Goal: Task Accomplishment & Management: Use online tool/utility

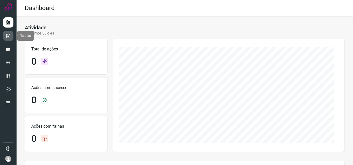
click at [9, 36] on icon at bounding box center [8, 35] width 5 height 5
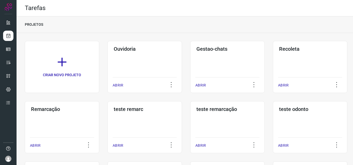
click at [59, 110] on h3 "Remarcação" at bounding box center [62, 109] width 62 height 6
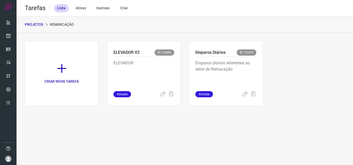
click at [212, 69] on p "Disparos diarios referentes ao setor de Remacação" at bounding box center [225, 73] width 61 height 26
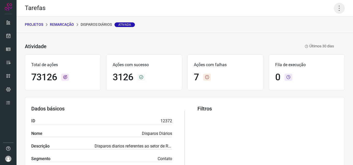
click at [333, 8] on icon at bounding box center [338, 8] width 11 height 11
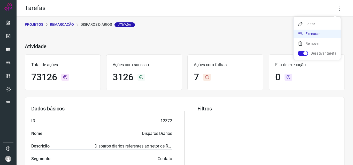
click at [317, 35] on li "Executar" at bounding box center [316, 34] width 47 height 8
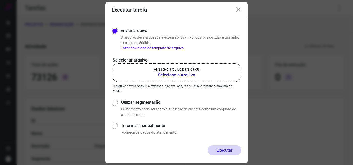
click at [197, 70] on p "Arraste o arquivo para cá ou" at bounding box center [176, 69] width 45 height 5
click at [0, 0] on input "Arraste o arquivo para cá ou Selecione o Arquivo" at bounding box center [0, 0] width 0 height 0
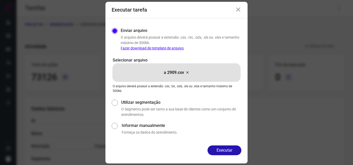
click at [224, 153] on button "Executar" at bounding box center [224, 151] width 34 height 10
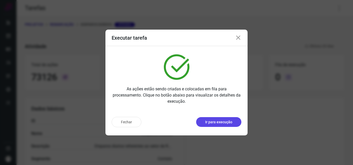
click at [224, 126] on button "Ir para execução" at bounding box center [218, 122] width 45 height 10
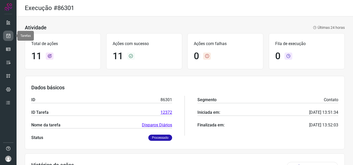
click at [11, 37] on link at bounding box center [8, 36] width 10 height 10
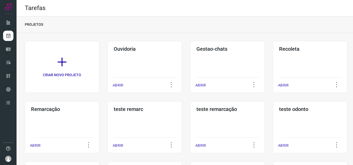
click at [55, 126] on div "Remarcação ABRIR" at bounding box center [62, 127] width 74 height 52
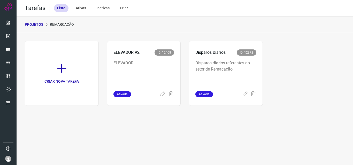
click at [247, 70] on p "Disparos diarios referentes ao setor de Remacação" at bounding box center [225, 73] width 61 height 26
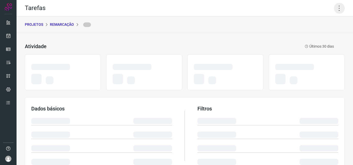
click at [337, 5] on icon at bounding box center [338, 8] width 11 height 11
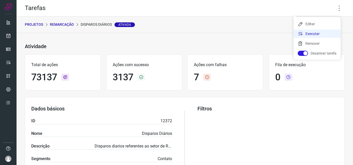
click at [317, 36] on li "Executar" at bounding box center [316, 34] width 47 height 8
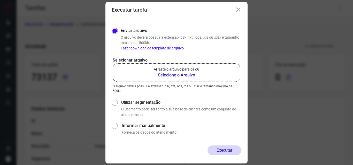
click at [192, 76] on b "Selecione o Arquivo" at bounding box center [176, 75] width 45 height 6
click at [0, 0] on input "Arraste o arquivo para cá ou Selecione o Arquivo" at bounding box center [0, 0] width 0 height 0
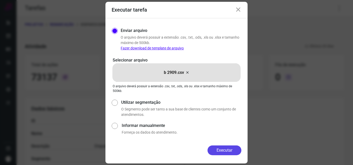
click at [222, 151] on button "Executar" at bounding box center [224, 151] width 34 height 10
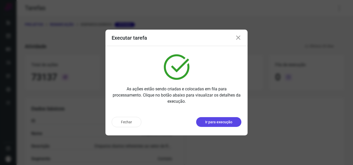
click at [233, 122] on button "Ir para execução" at bounding box center [218, 122] width 45 height 10
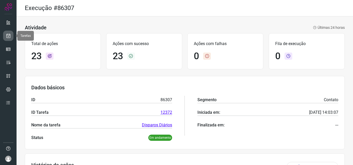
click at [7, 38] on icon at bounding box center [8, 35] width 5 height 5
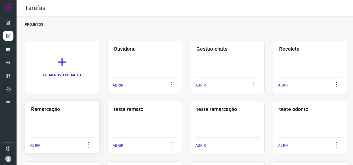
click at [63, 120] on div "Remarcação ABRIR" at bounding box center [62, 127] width 74 height 52
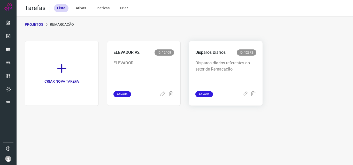
click at [217, 66] on p "Disparos diarios referentes ao setor de Remacação" at bounding box center [225, 73] width 61 height 26
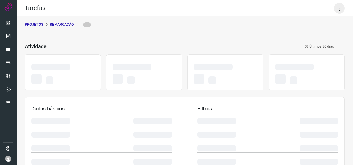
click at [335, 5] on icon at bounding box center [338, 8] width 11 height 11
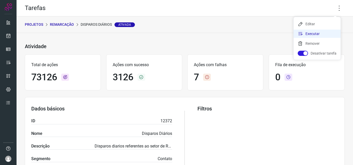
click at [321, 34] on li "Executar" at bounding box center [316, 34] width 47 height 8
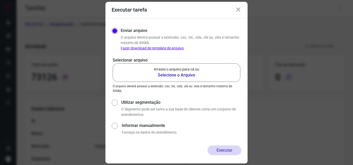
click at [184, 78] on b "Selecione o Arquivo" at bounding box center [176, 75] width 45 height 6
click at [0, 0] on input "Arraste o arquivo para cá ou Selecione o Arquivo" at bounding box center [0, 0] width 0 height 0
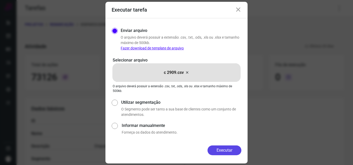
click at [217, 149] on button "Executar" at bounding box center [224, 151] width 34 height 10
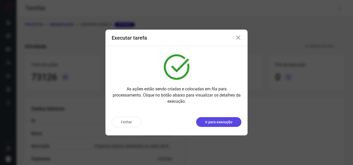
click at [226, 120] on p "Ir para execução" at bounding box center [218, 122] width 27 height 5
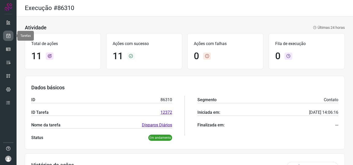
click at [10, 33] on link at bounding box center [8, 36] width 10 height 10
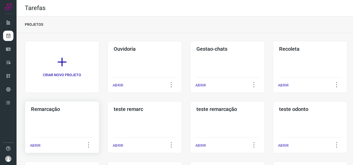
click at [51, 126] on div "Remarcação ABRIR" at bounding box center [62, 127] width 74 height 52
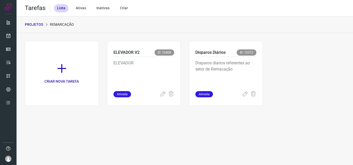
click at [246, 70] on p "Disparos diarios referentes ao setor de Remacação" at bounding box center [225, 73] width 61 height 26
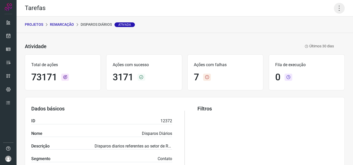
click at [336, 10] on icon at bounding box center [338, 8] width 11 height 11
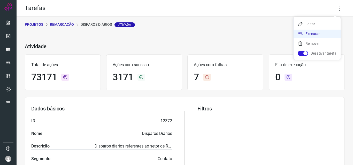
click at [324, 31] on li "Executar" at bounding box center [316, 34] width 47 height 8
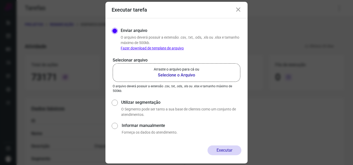
click at [193, 77] on b "Selecione o Arquivo" at bounding box center [176, 75] width 45 height 6
click at [0, 0] on input "Arraste o arquivo para cá ou Selecione o Arquivo" at bounding box center [0, 0] width 0 height 0
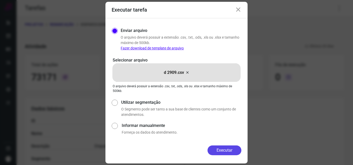
click at [222, 148] on button "Executar" at bounding box center [224, 151] width 34 height 10
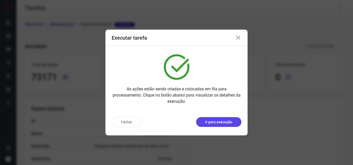
click at [231, 121] on p "Ir para execução" at bounding box center [218, 122] width 27 height 5
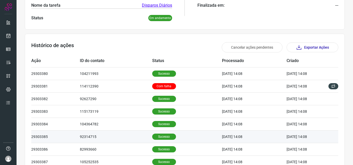
scroll to position [149, 0]
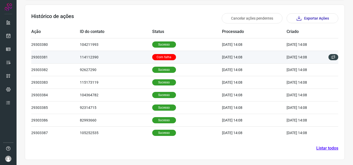
click at [164, 57] on p "Com falha" at bounding box center [164, 57] width 24 height 6
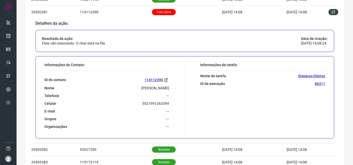
scroll to position [201, 0]
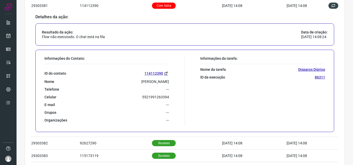
click at [14, 35] on div at bounding box center [8, 82] width 17 height 165
click at [12, 37] on link at bounding box center [8, 36] width 10 height 10
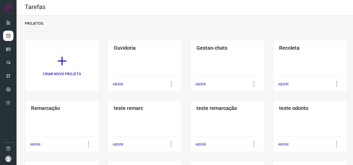
click at [61, 124] on div "Remarcação ABRIR" at bounding box center [62, 126] width 74 height 52
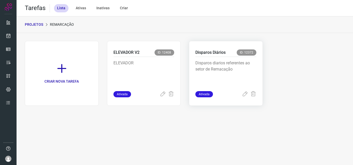
click at [233, 66] on p "Disparos diarios referentes ao setor de Remacação" at bounding box center [225, 73] width 61 height 26
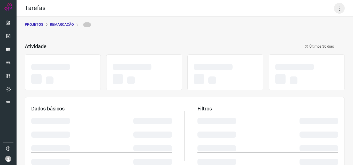
click at [336, 6] on icon at bounding box center [338, 8] width 11 height 11
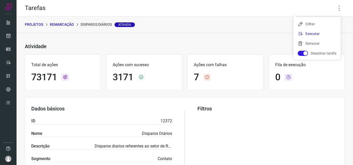
click at [319, 33] on li "Executar" at bounding box center [316, 34] width 47 height 8
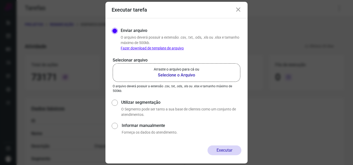
click at [196, 71] on p "Arraste o arquivo para cá ou" at bounding box center [176, 69] width 45 height 5
click at [0, 0] on input "Arraste o arquivo para cá ou Selecione o Arquivo" at bounding box center [0, 0] width 0 height 0
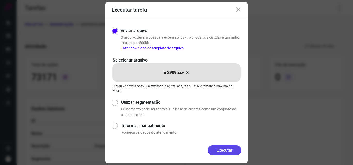
click at [227, 149] on button "Executar" at bounding box center [224, 151] width 34 height 10
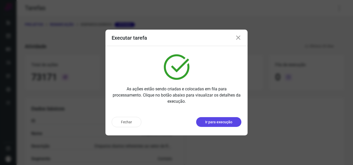
click at [228, 124] on p "Ir para execução" at bounding box center [218, 122] width 27 height 5
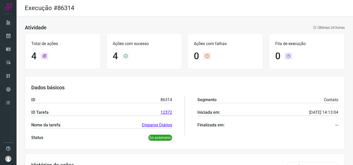
click at [3, 33] on div at bounding box center [8, 82] width 17 height 165
click at [7, 36] on icon at bounding box center [8, 35] width 5 height 5
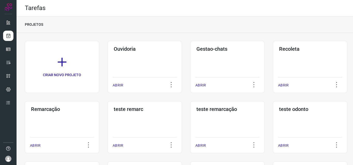
click at [68, 114] on div "Remarcação ABRIR" at bounding box center [62, 127] width 74 height 52
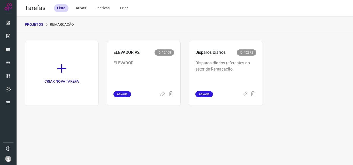
click at [238, 70] on p "Disparos diarios referentes ao setor de Remacação" at bounding box center [225, 73] width 61 height 26
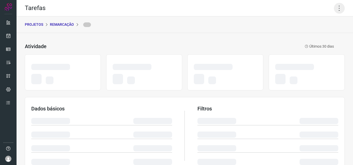
click at [335, 5] on icon at bounding box center [338, 8] width 11 height 11
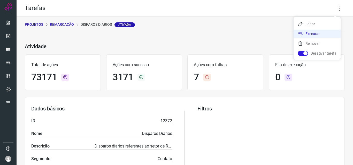
click at [322, 33] on li "Executar" at bounding box center [316, 34] width 47 height 8
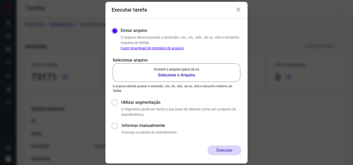
click at [192, 71] on p "Arraste o arquivo para cá ou" at bounding box center [176, 69] width 45 height 5
click at [0, 0] on input "Arraste o arquivo para cá ou Selecione o Arquivo" at bounding box center [0, 0] width 0 height 0
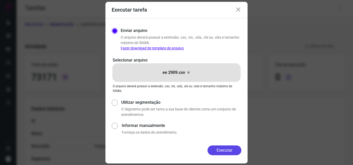
click at [224, 154] on button "Executar" at bounding box center [224, 151] width 34 height 10
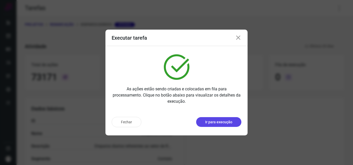
click at [233, 126] on button "Ir para execução" at bounding box center [218, 122] width 45 height 10
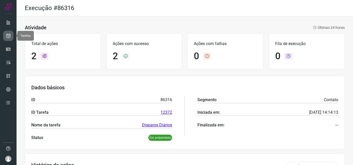
click at [11, 36] on link at bounding box center [8, 36] width 10 height 10
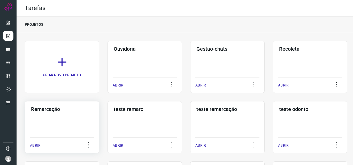
click at [52, 113] on div "Remarcação ABRIR" at bounding box center [62, 127] width 74 height 52
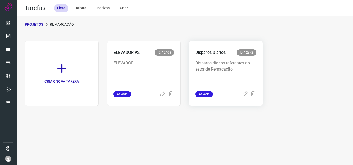
click at [217, 56] on div "Disparos Diários ID: 12372" at bounding box center [225, 53] width 61 height 7
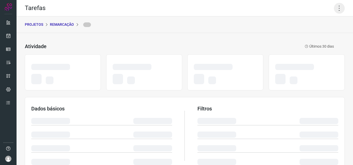
click at [333, 9] on icon at bounding box center [338, 8] width 11 height 11
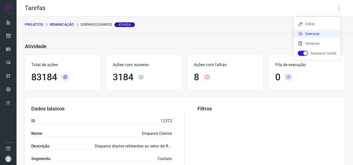
click at [320, 32] on li "Executar" at bounding box center [316, 34] width 47 height 8
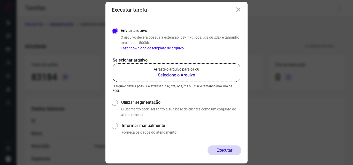
click at [163, 75] on b "Selecione o Arquivo" at bounding box center [176, 75] width 45 height 6
click at [0, 0] on input "Arraste o arquivo para cá ou Selecione o Arquivo" at bounding box center [0, 0] width 0 height 0
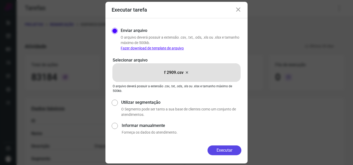
click at [218, 155] on button "Executar" at bounding box center [224, 151] width 34 height 10
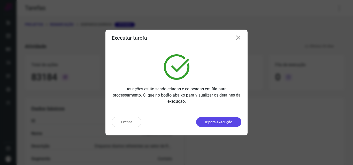
click at [217, 121] on p "Ir para execução" at bounding box center [218, 122] width 27 height 5
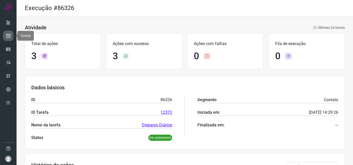
click at [8, 37] on icon at bounding box center [8, 35] width 5 height 5
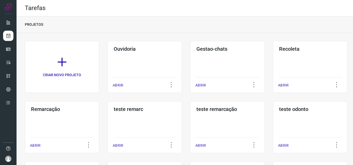
click at [58, 126] on div "Remarcação ABRIR" at bounding box center [62, 127] width 74 height 52
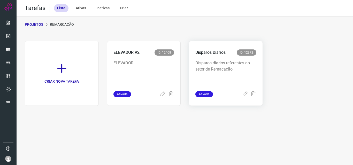
click at [225, 61] on p "Disparos diarios referentes ao setor de Remacação" at bounding box center [225, 73] width 61 height 26
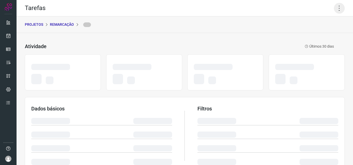
click at [336, 9] on icon at bounding box center [338, 8] width 11 height 11
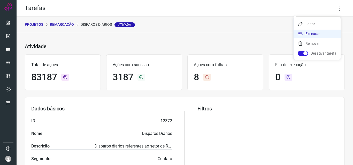
click at [322, 31] on li "Executar" at bounding box center [316, 34] width 47 height 8
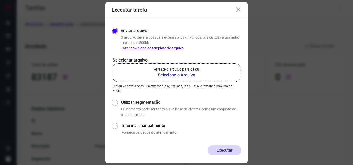
click at [178, 79] on label "Arraste o arquivo para cá ou Selecione o Arquivo" at bounding box center [176, 72] width 127 height 19
click at [0, 0] on input "Arraste o arquivo para cá ou Selecione o Arquivo" at bounding box center [0, 0] width 0 height 0
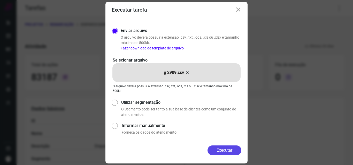
click at [215, 151] on button "Executar" at bounding box center [224, 151] width 34 height 10
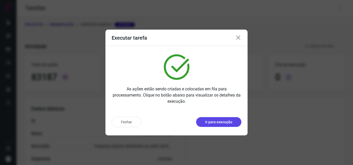
click at [217, 121] on p "Ir para execução" at bounding box center [218, 122] width 27 height 5
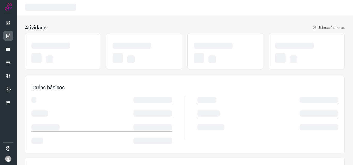
click at [12, 37] on link at bounding box center [8, 36] width 10 height 10
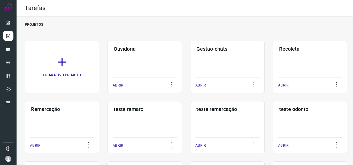
click at [56, 117] on div "Remarcação ABRIR" at bounding box center [62, 127] width 74 height 52
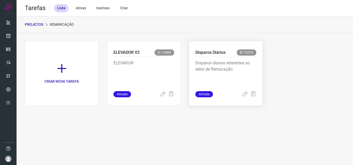
click at [251, 68] on p "Disparos diarios referentes ao setor de Remacação" at bounding box center [225, 73] width 61 height 26
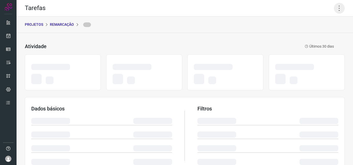
click at [334, 3] on icon at bounding box center [338, 8] width 11 height 11
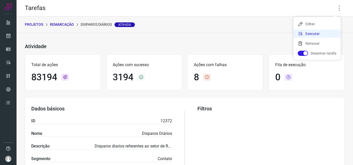
click at [320, 31] on li "Executar" at bounding box center [316, 34] width 47 height 8
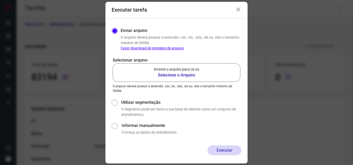
click at [173, 77] on b "Selecione o Arquivo" at bounding box center [176, 75] width 45 height 6
click at [0, 0] on input "Arraste o arquivo para cá ou Selecione o Arquivo" at bounding box center [0, 0] width 0 height 0
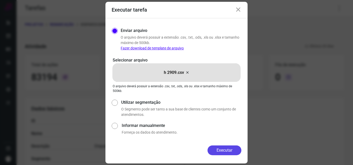
click at [220, 149] on button "Executar" at bounding box center [224, 151] width 34 height 10
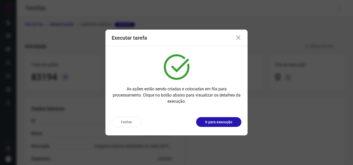
click at [232, 123] on button "Ir para execução" at bounding box center [218, 122] width 45 height 10
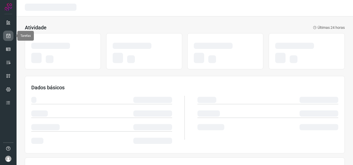
click at [10, 34] on icon at bounding box center [8, 35] width 5 height 5
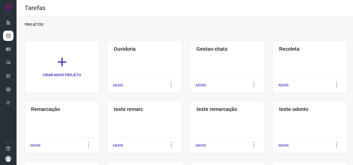
click at [83, 122] on div "Remarcação ABRIR" at bounding box center [62, 127] width 74 height 52
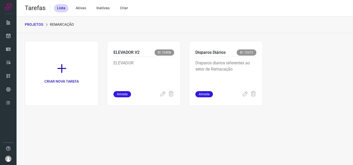
click at [239, 69] on p "Disparos diarios referentes ao setor de Remacação" at bounding box center [225, 73] width 61 height 26
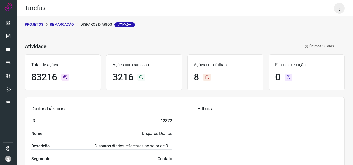
click at [334, 8] on icon at bounding box center [338, 8] width 11 height 11
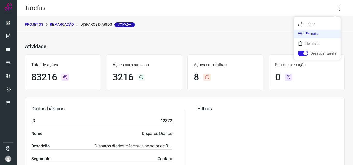
click at [320, 34] on li "Executar" at bounding box center [316, 34] width 47 height 8
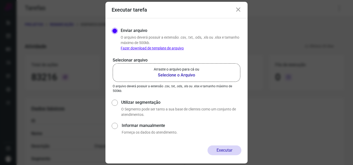
click at [184, 70] on p "Arraste o arquivo para cá ou" at bounding box center [176, 69] width 45 height 5
click at [0, 0] on input "Arraste o arquivo para cá ou Selecione o Arquivo" at bounding box center [0, 0] width 0 height 0
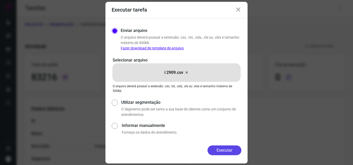
click at [220, 147] on button "Executar" at bounding box center [224, 151] width 34 height 10
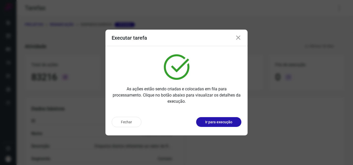
click at [223, 126] on button "Ir para execução" at bounding box center [218, 122] width 45 height 10
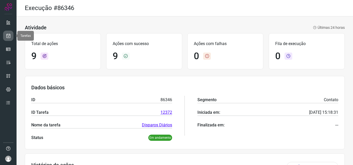
click at [4, 35] on link at bounding box center [8, 36] width 10 height 10
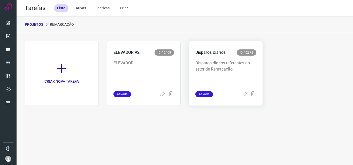
click at [231, 75] on p "Disparos diarios referentes ao setor de Remacação" at bounding box center [225, 73] width 61 height 26
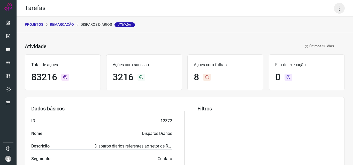
click at [336, 9] on icon at bounding box center [338, 8] width 11 height 11
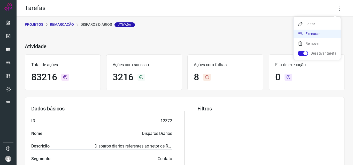
click at [322, 31] on li "Executar" at bounding box center [316, 34] width 47 height 8
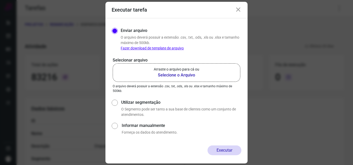
click at [193, 73] on b "Selecione o Arquivo" at bounding box center [176, 75] width 45 height 6
click at [0, 0] on input "Arraste o arquivo para cá ou Selecione o Arquivo" at bounding box center [0, 0] width 0 height 0
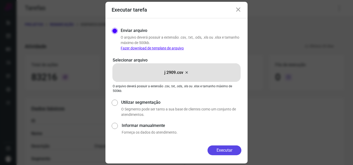
click at [227, 147] on button "Executar" at bounding box center [224, 151] width 34 height 10
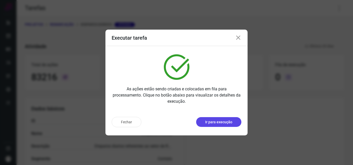
click at [218, 120] on p "Ir para execução" at bounding box center [218, 122] width 27 height 5
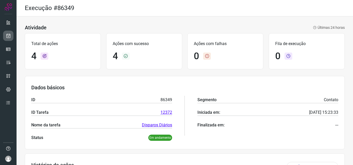
click at [9, 33] on icon at bounding box center [8, 35] width 5 height 5
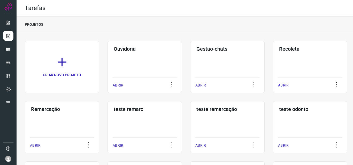
click at [60, 115] on div "Remarcação ABRIR" at bounding box center [62, 127] width 74 height 52
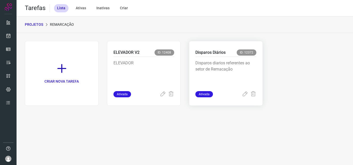
click at [252, 57] on div "Disparos diarios referentes ao setor de Remacação" at bounding box center [225, 74] width 61 height 34
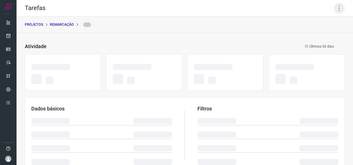
click at [335, 12] on icon at bounding box center [338, 8] width 11 height 11
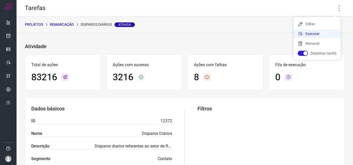
click at [326, 33] on li "Executar" at bounding box center [316, 34] width 47 height 8
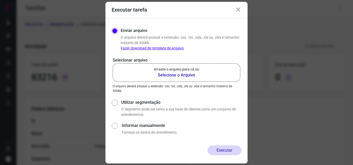
click at [183, 78] on label "Arraste o arquivo para cá ou Selecione o Arquivo" at bounding box center [176, 72] width 127 height 19
click at [0, 0] on input "Arraste o arquivo para cá ou Selecione o Arquivo" at bounding box center [0, 0] width 0 height 0
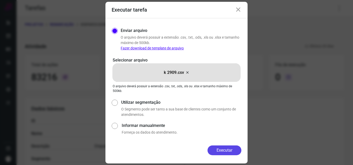
click at [227, 151] on button "Executar" at bounding box center [224, 151] width 34 height 10
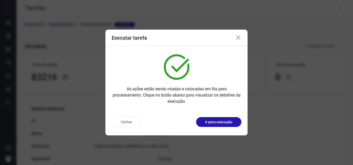
click at [233, 125] on button "Ir para execução" at bounding box center [218, 122] width 45 height 10
